Goal: Task Accomplishment & Management: Manage account settings

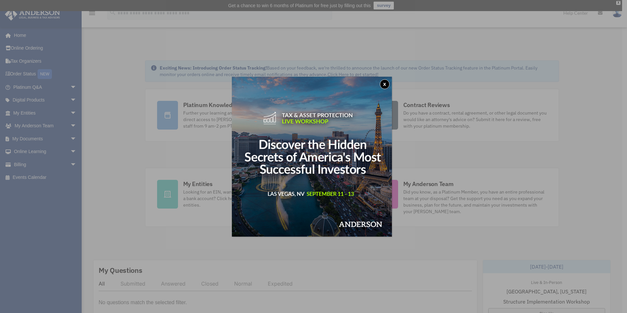
click at [383, 84] on button "x" at bounding box center [385, 84] width 10 height 10
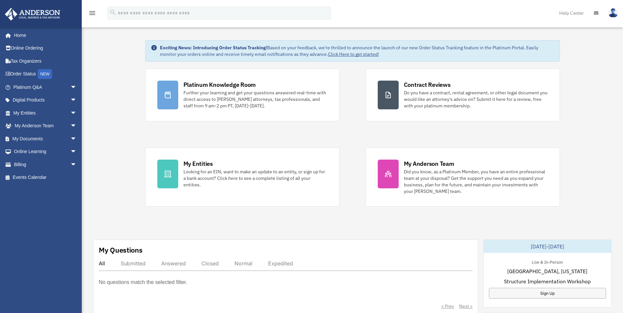
scroll to position [22, 0]
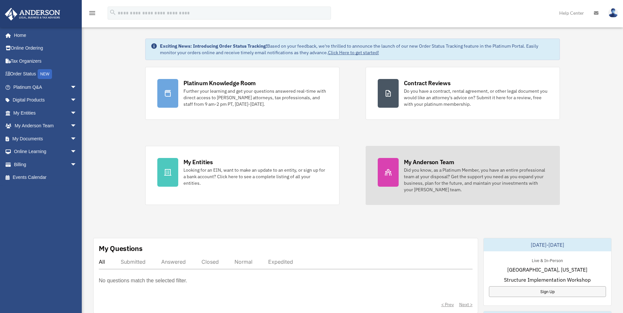
click at [449, 181] on div "Did you know, as a Platinum Member, you have an entire professional team at you…" at bounding box center [476, 180] width 144 height 26
click at [418, 162] on div "My Anderson Team" at bounding box center [429, 162] width 50 height 8
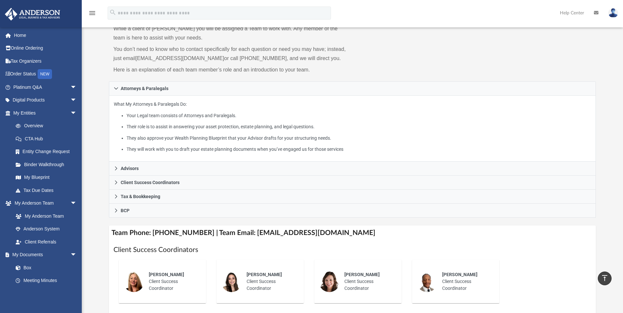
scroll to position [12, 0]
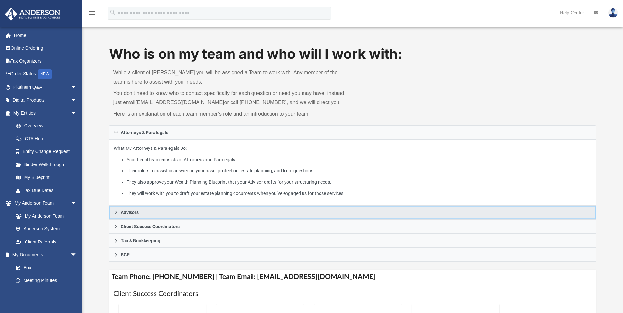
click at [128, 209] on link "Advisors" at bounding box center [352, 213] width 487 height 14
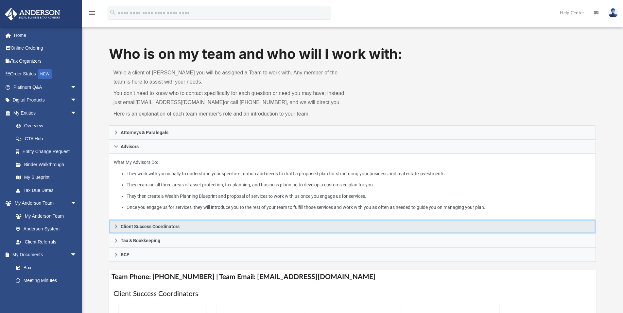
click at [136, 229] on span "Client Success Coordinators" at bounding box center [150, 227] width 59 height 5
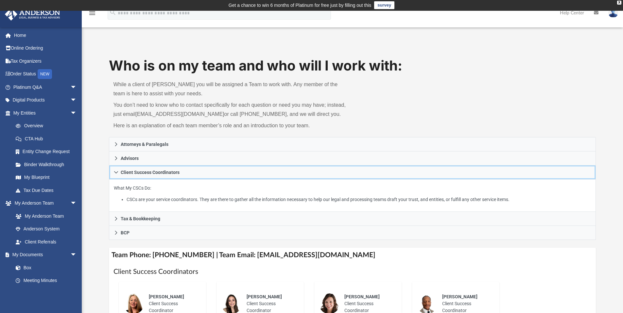
scroll to position [0, 0]
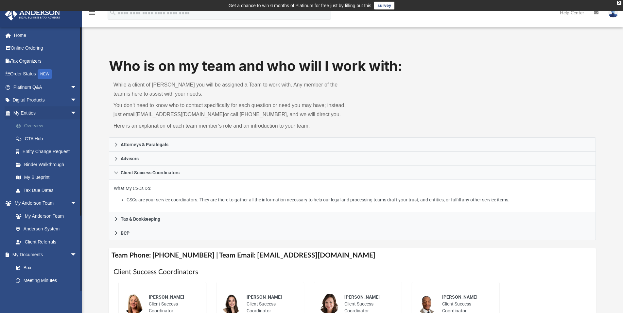
click at [33, 126] on link "Overview" at bounding box center [47, 126] width 77 height 13
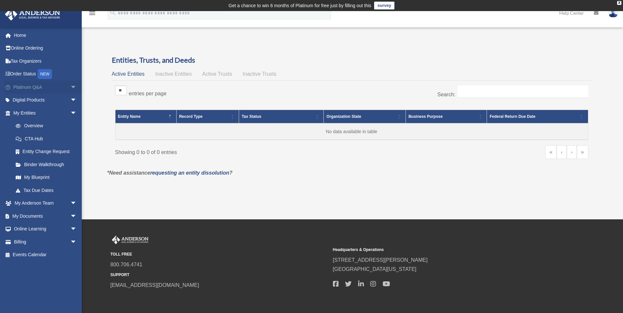
click at [70, 88] on span "arrow_drop_down" at bounding box center [76, 87] width 13 height 13
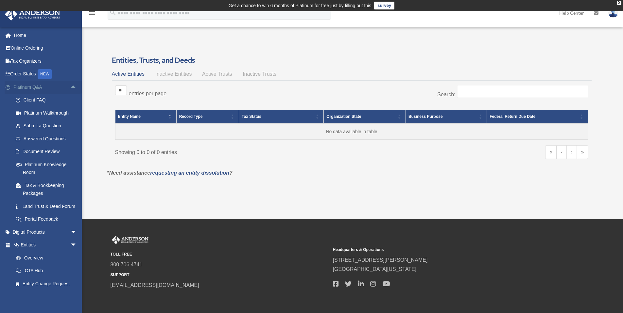
click at [70, 88] on span "arrow_drop_up" at bounding box center [76, 87] width 13 height 13
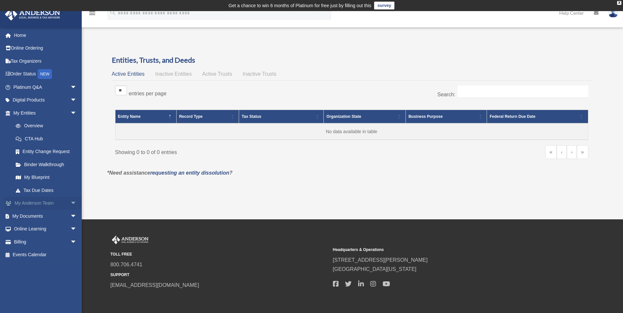
click at [70, 204] on span "arrow_drop_down" at bounding box center [76, 203] width 13 height 13
click at [63, 204] on link "My Anderson Team arrow_drop_up" at bounding box center [46, 203] width 82 height 13
click at [70, 203] on span "arrow_drop_up" at bounding box center [76, 203] width 13 height 13
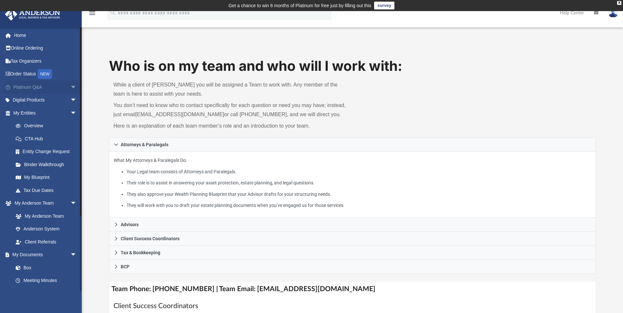
click at [45, 88] on link "Platinum Q&A arrow_drop_down" at bounding box center [46, 87] width 82 height 13
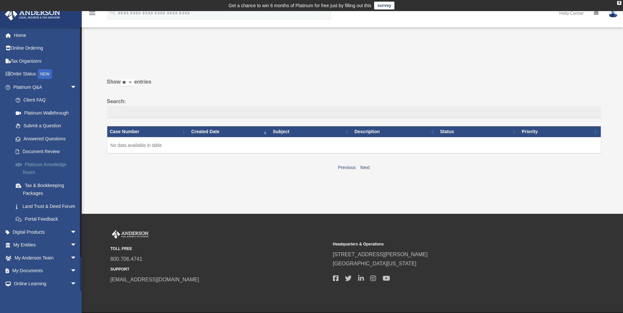
click at [35, 167] on link "Platinum Knowledge Room" at bounding box center [47, 168] width 77 height 21
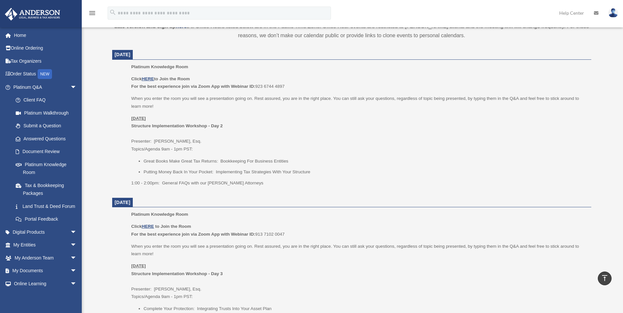
scroll to position [253, 0]
drag, startPoint x: 138, startPoint y: 158, endPoint x: 269, endPoint y: 163, distance: 131.2
click at [248, 164] on ul "Great Books Make Great Tax Returns: Bookkeeping For Business Entities Putting M…" at bounding box center [358, 165] width 455 height 19
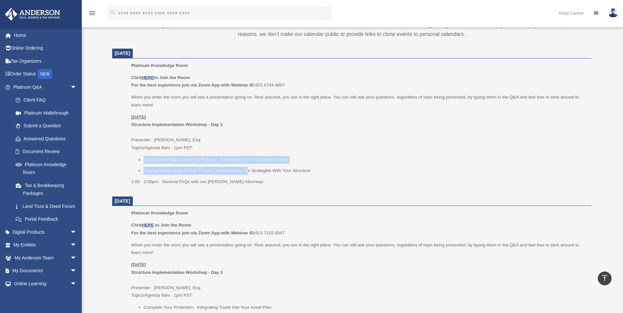
click at [271, 160] on li "Great Books Make Great Tax Returns: Bookkeeping For Business Entities" at bounding box center [364, 160] width 443 height 8
drag, startPoint x: 151, startPoint y: 159, endPoint x: 312, endPoint y: 173, distance: 161.8
click at [312, 173] on ul "Great Books Make Great Tax Returns: Bookkeeping For Business Entities Putting M…" at bounding box center [358, 165] width 455 height 19
click at [312, 173] on li "Putting Money Back In Your Pocket: Implementing Tax Strategies With Your Struct…" at bounding box center [364, 171] width 443 height 8
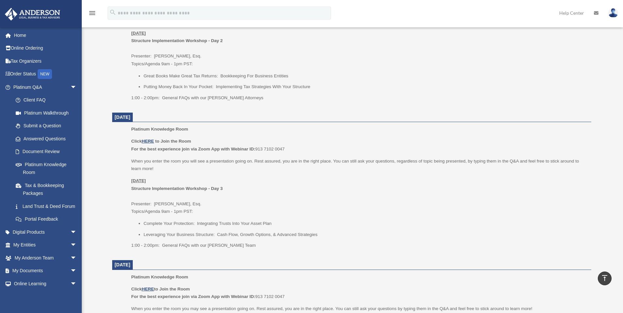
scroll to position [351, 0]
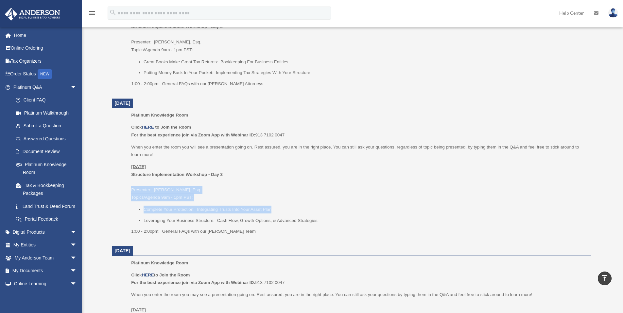
drag, startPoint x: 130, startPoint y: 190, endPoint x: 281, endPoint y: 213, distance: 152.5
click at [281, 213] on ul "Platinum Knowledge Room Click HERE to Join the Room For the best experience joi…" at bounding box center [352, 175] width 470 height 128
click at [267, 212] on li "Complete Your Protection: Integrating Trusts Into Your Asset Plan" at bounding box center [364, 210] width 443 height 8
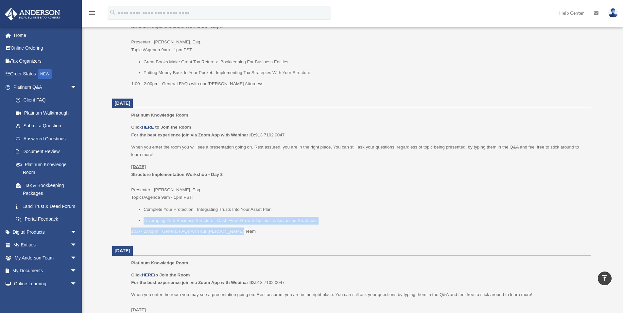
drag, startPoint x: 206, startPoint y: 219, endPoint x: 312, endPoint y: 225, distance: 106.0
click at [312, 225] on div "Click HERE to Join the Room For the best experience join via Zoom App with Webi…" at bounding box center [358, 180] width 455 height 112
click at [305, 224] on li "Leveraging Your Business Structure: Cash Flow, Growth Options, & Advanced Strat…" at bounding box center [364, 221] width 443 height 8
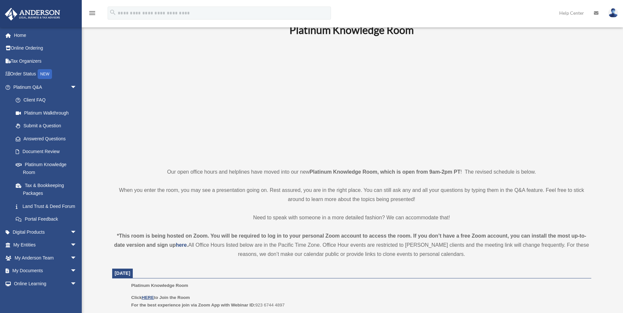
scroll to position [0, 0]
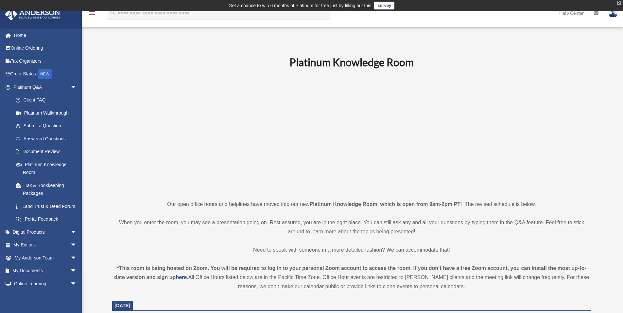
click at [620, 2] on div "X" at bounding box center [619, 3] width 4 height 4
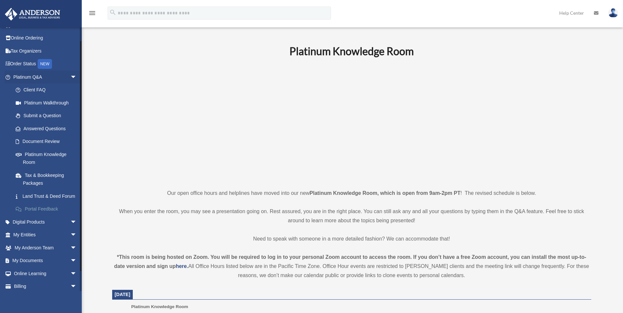
scroll to position [34, 0]
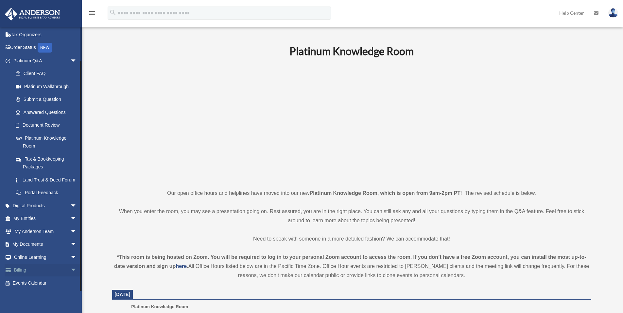
click at [53, 268] on link "Billing arrow_drop_down" at bounding box center [46, 270] width 82 height 13
click at [70, 271] on span "arrow_drop_down" at bounding box center [76, 270] width 13 height 13
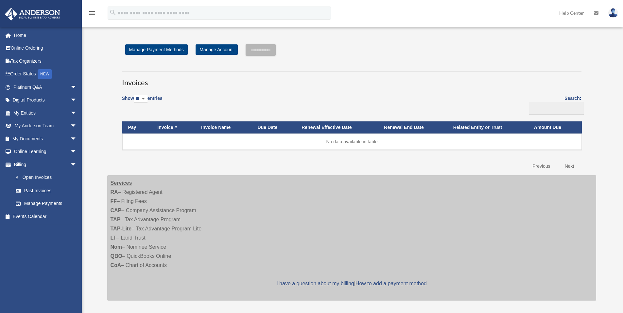
drag, startPoint x: 110, startPoint y: 189, endPoint x: 220, endPoint y: 267, distance: 134.4
click at [220, 267] on div "Services RA – Registered Agent FF – Filing Fees CAP – Company Assistance Progra…" at bounding box center [351, 237] width 489 height 125
click at [176, 261] on div "Services RA – Registered Agent FF – Filing Fees CAP – Company Assistance Progra…" at bounding box center [351, 237] width 489 height 125
click at [170, 48] on link "Manage Payment Methods" at bounding box center [156, 49] width 62 height 10
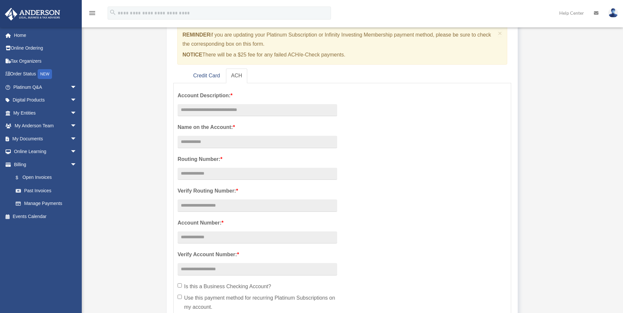
scroll to position [65, 0]
click at [204, 76] on link "Credit Card" at bounding box center [206, 75] width 37 height 15
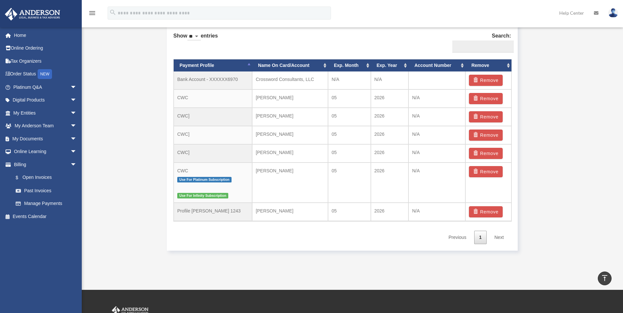
scroll to position [403, 0]
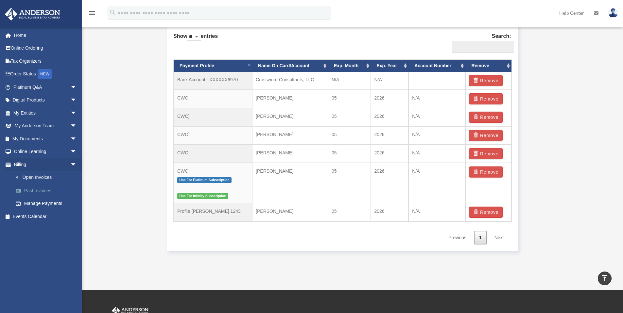
click at [38, 195] on link "Past Invoices" at bounding box center [47, 190] width 77 height 13
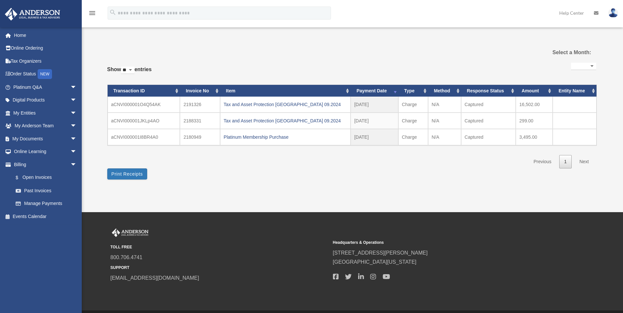
select select
click at [36, 206] on link "Manage Payments" at bounding box center [47, 203] width 77 height 13
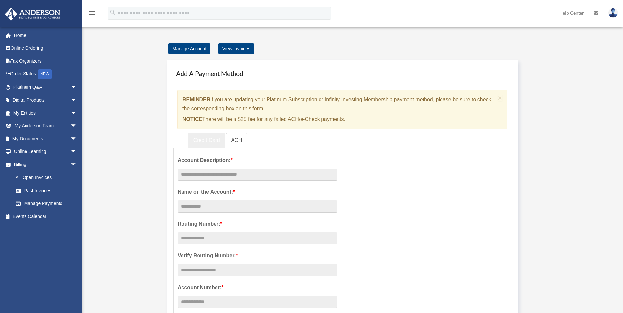
click at [204, 141] on link "Credit Card" at bounding box center [206, 140] width 37 height 15
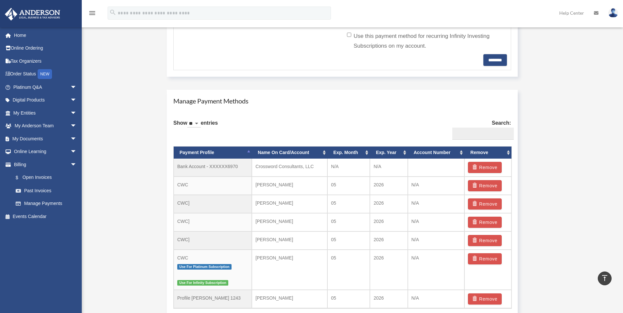
scroll to position [327, 0]
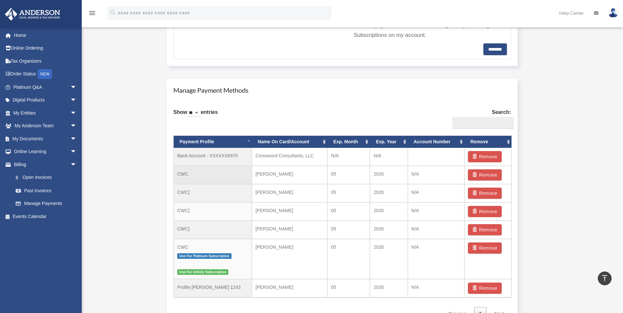
click at [182, 175] on td "CWC" at bounding box center [213, 175] width 78 height 18
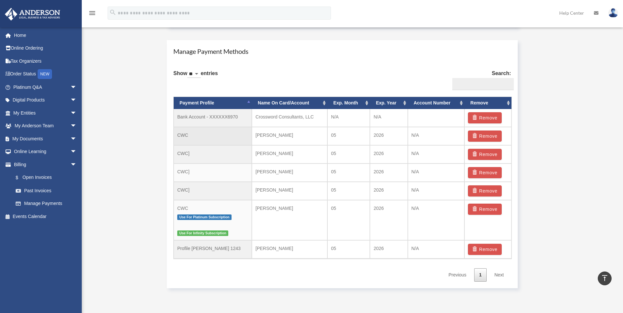
scroll to position [370, 0]
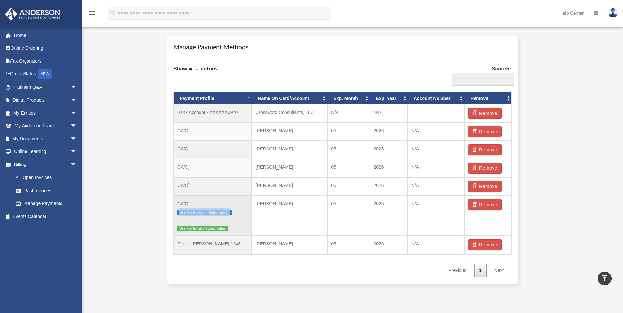
drag, startPoint x: 177, startPoint y: 211, endPoint x: 230, endPoint y: 213, distance: 52.3
click at [230, 213] on span "Use For Platinum Subscription" at bounding box center [204, 213] width 54 height 6
click at [222, 213] on span "Use For Platinum Subscription" at bounding box center [204, 213] width 54 height 6
click at [220, 213] on span "Use For Platinum Subscription" at bounding box center [204, 213] width 54 height 6
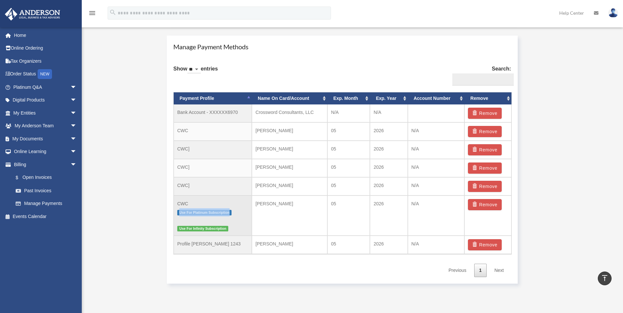
click at [220, 213] on span "Use For Platinum Subscription" at bounding box center [204, 213] width 54 height 6
click at [189, 205] on td "CWC Use For Platinum Subscription Use For Infinity Subscription" at bounding box center [213, 216] width 78 height 41
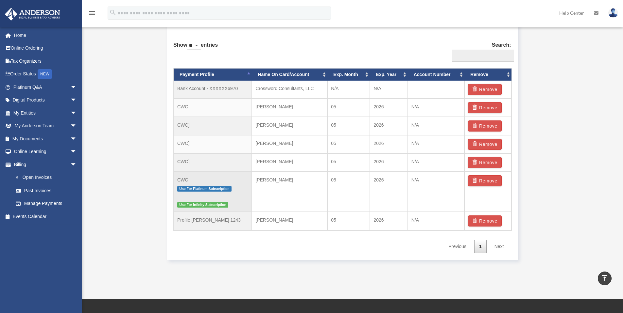
scroll to position [403, 0]
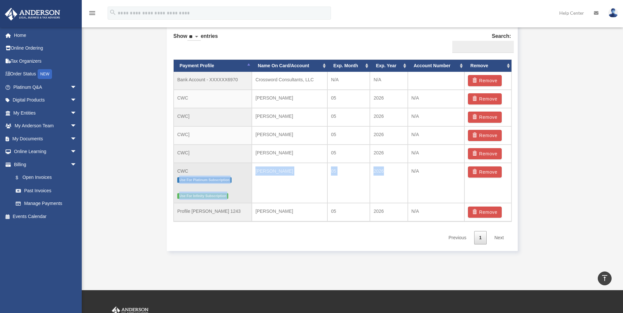
drag, startPoint x: 378, startPoint y: 171, endPoint x: 245, endPoint y: 166, distance: 133.5
click at [245, 166] on tr "CWC Use For Platinum Subscription Use For Infinity Subscription Andrew Horton 0…" at bounding box center [343, 183] width 338 height 41
click at [267, 170] on td "Andrew Horton" at bounding box center [289, 183] width 75 height 41
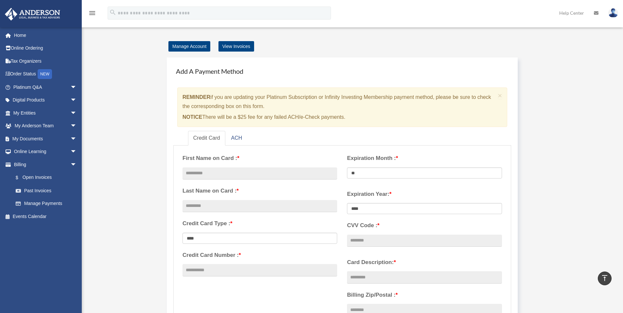
scroll to position [0, 0]
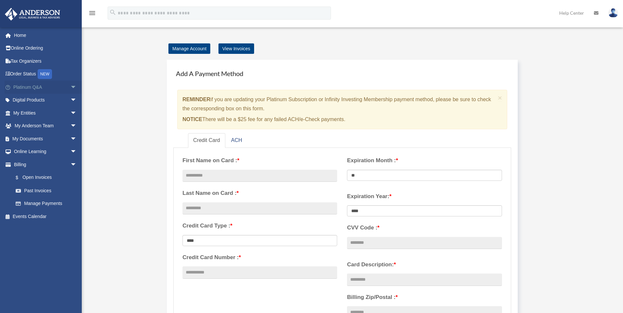
click at [40, 86] on link "Platinum Q&A arrow_drop_down" at bounding box center [46, 87] width 82 height 13
